Goal: Transaction & Acquisition: Purchase product/service

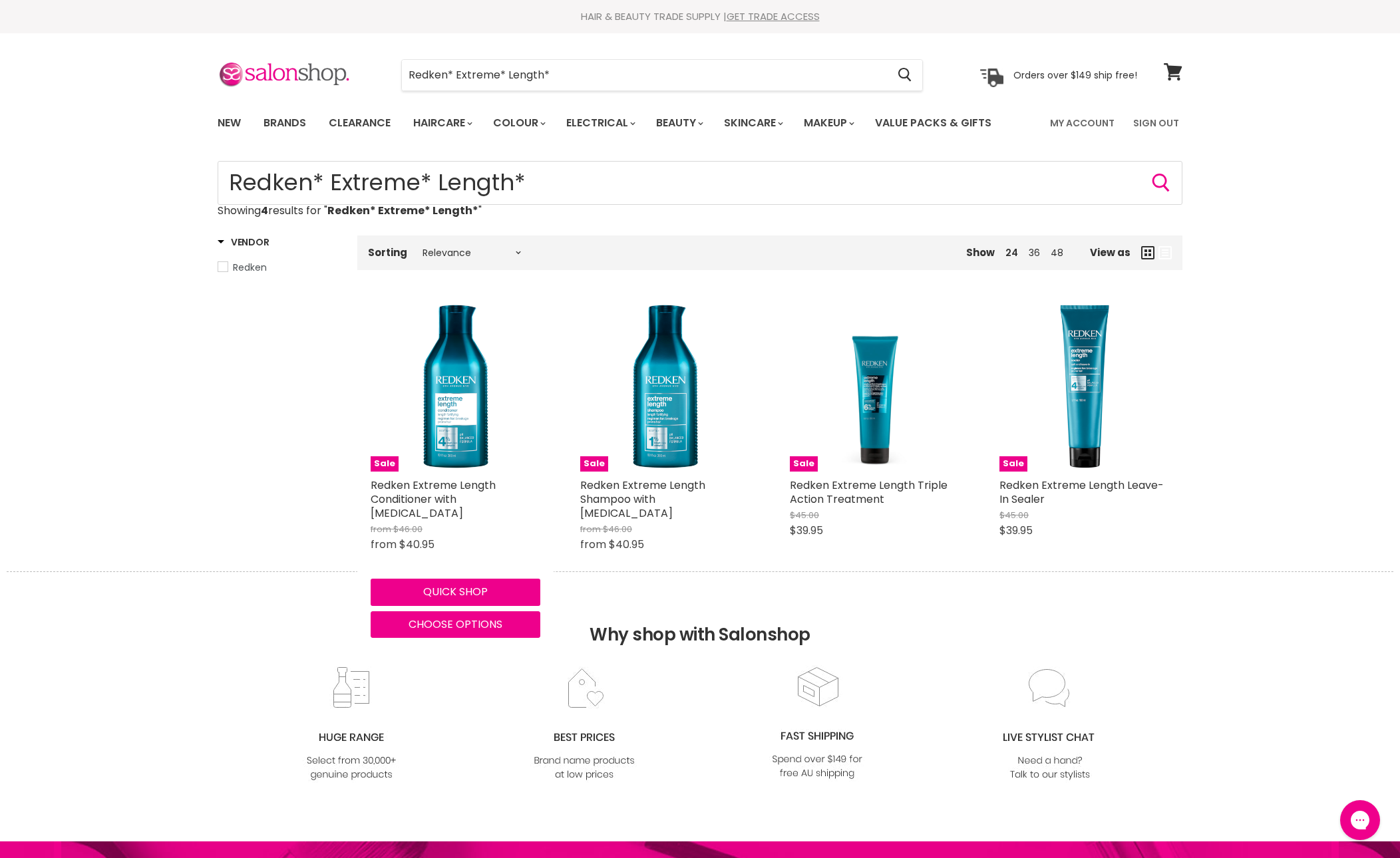
click at [471, 527] on div "Sale Redken Extreme Length Conditioner with Biotin from $46.00 from $40.95 Redk…" at bounding box center [456, 470] width 197 height 362
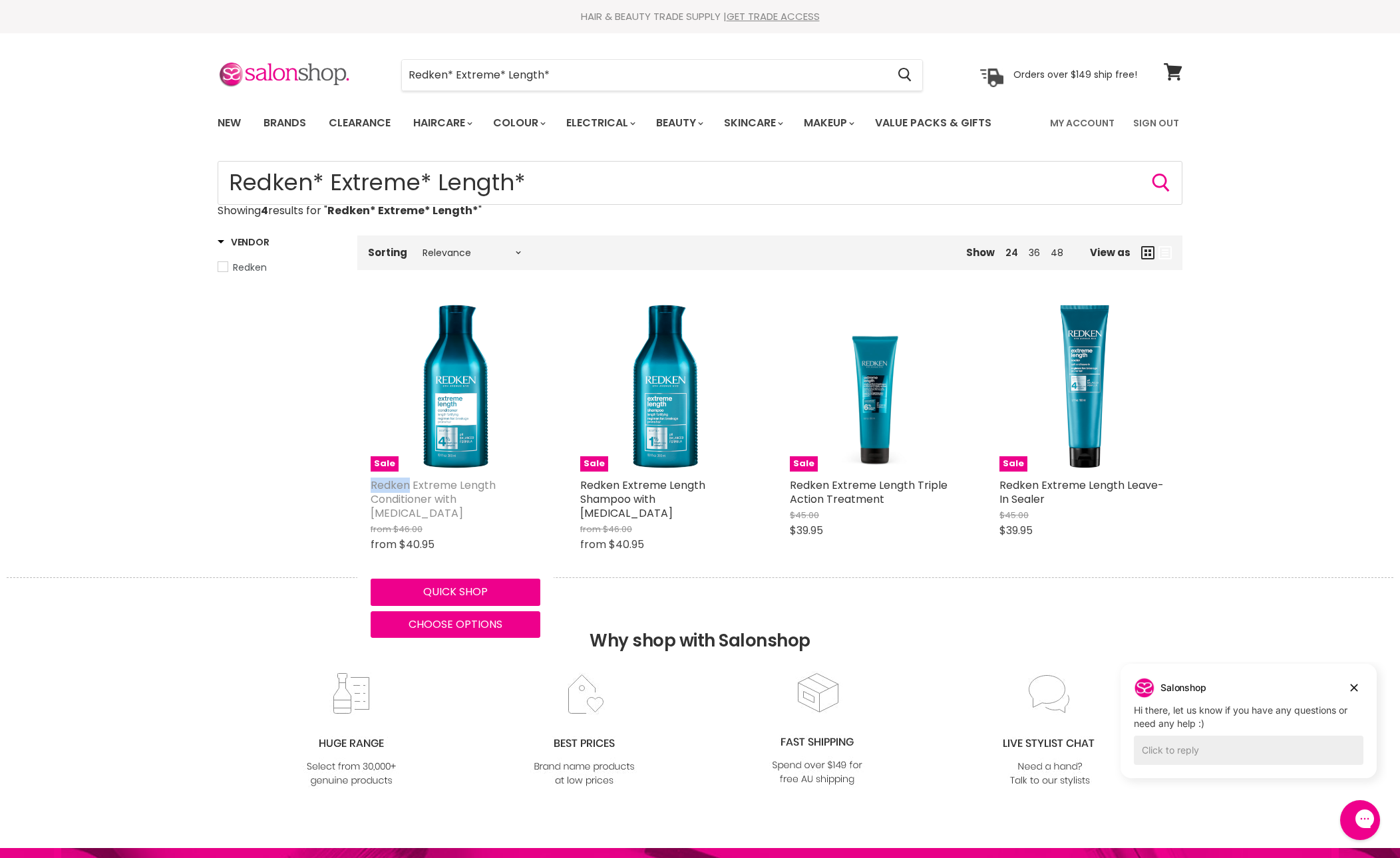
click at [414, 521] on link "Redken Extreme Length Conditioner with [MEDICAL_DATA]" at bounding box center [433, 500] width 125 height 44
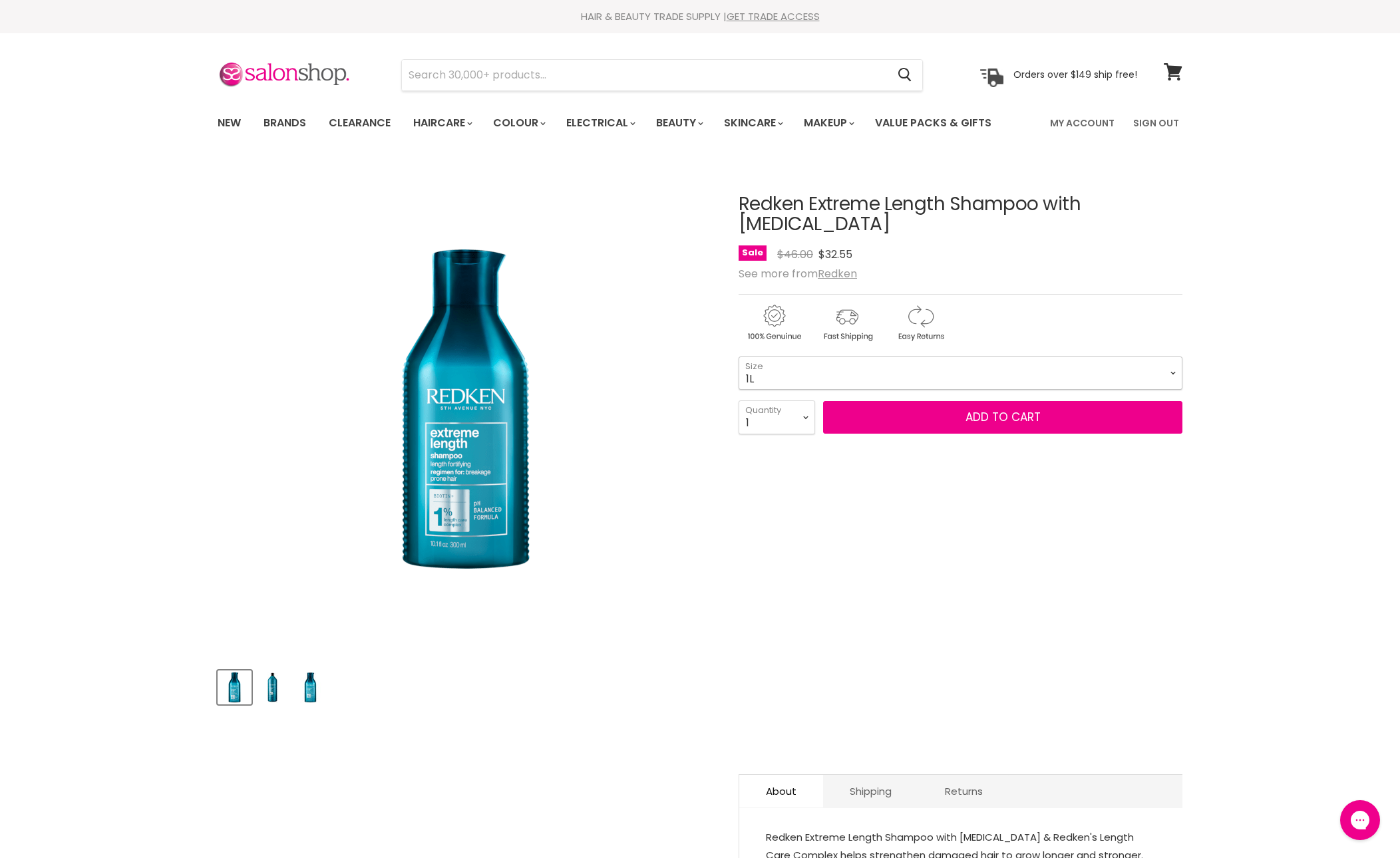
select select "1L"
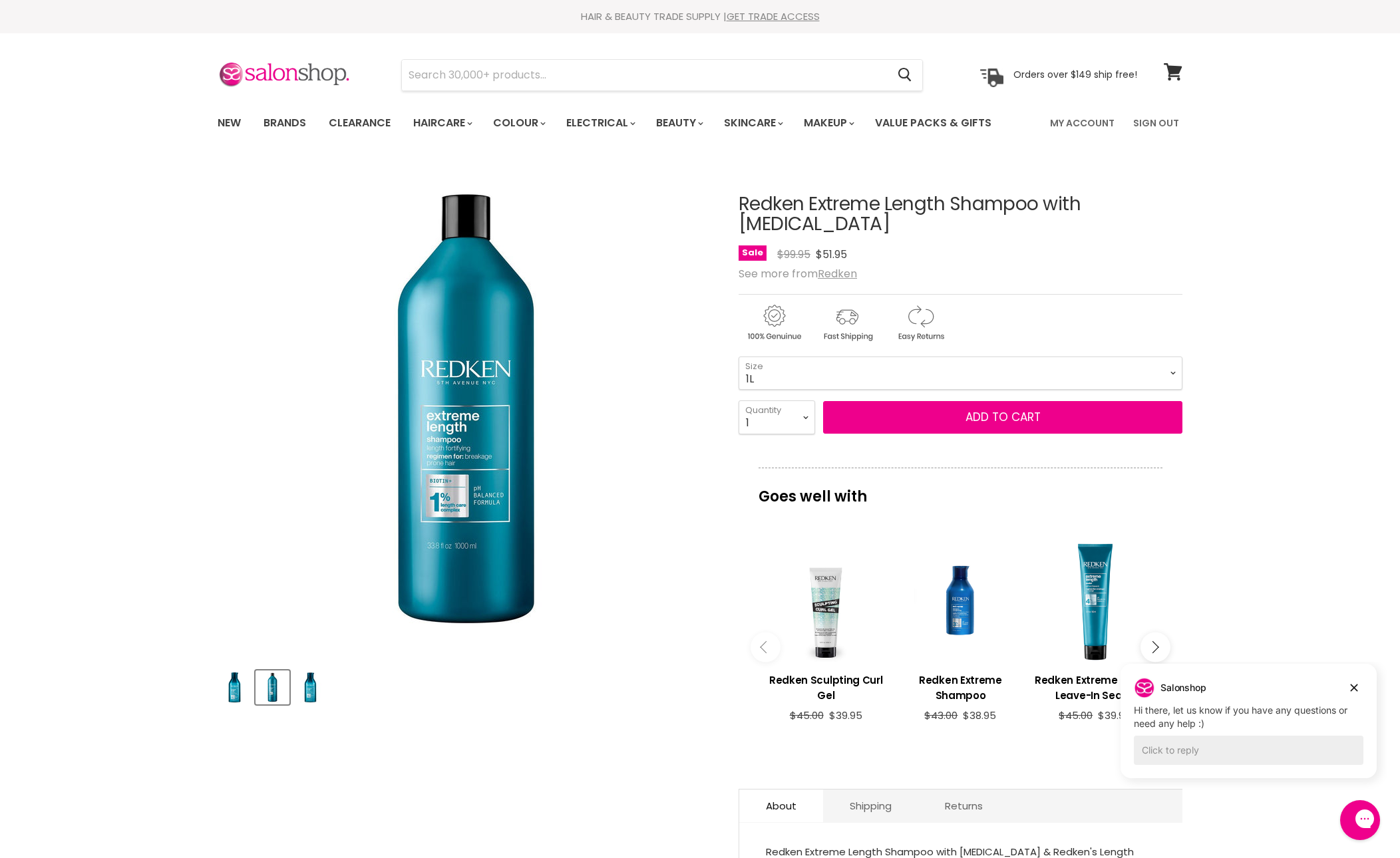
drag, startPoint x: 99, startPoint y: 553, endPoint x: 99, endPoint y: 561, distance: 8.0
click at [99, 553] on div "Home Redken Extreme Length Shampoo with Biotin Click or scroll to zoom Tap or p…" at bounding box center [700, 841] width 1400 height 1361
